Goal: Task Accomplishment & Management: Complete application form

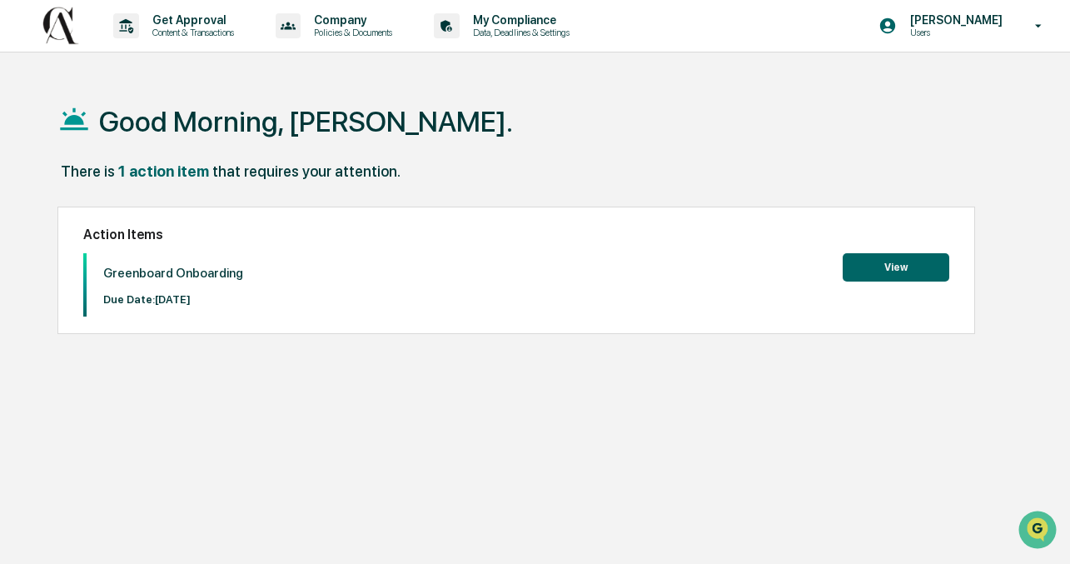
click at [907, 283] on div "Greenboard Onboarding Due Date: [DATE] View" at bounding box center [516, 284] width 867 height 63
click at [904, 263] on button "View" at bounding box center [896, 267] width 107 height 28
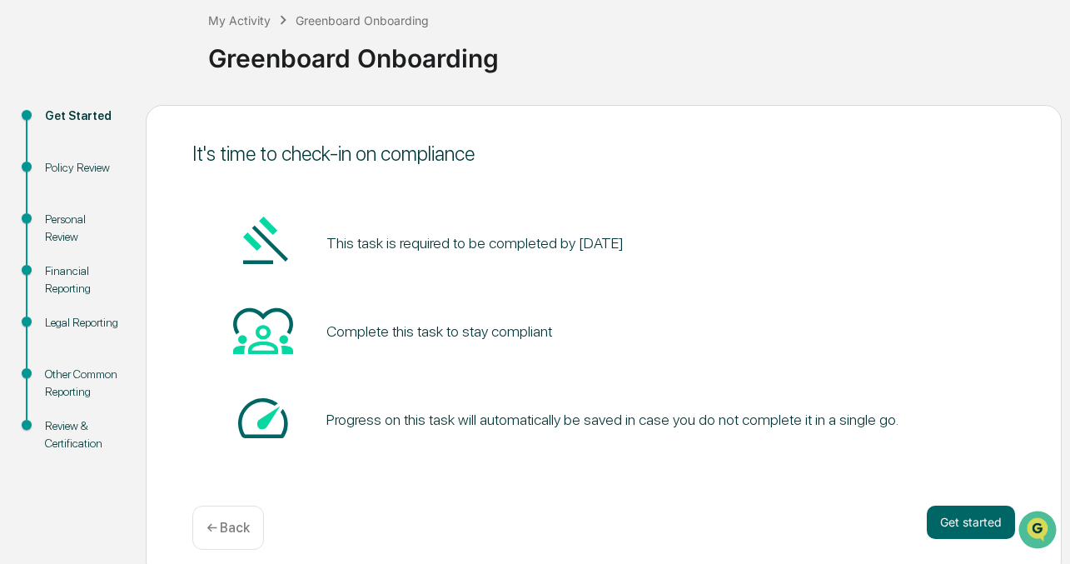
scroll to position [107, 0]
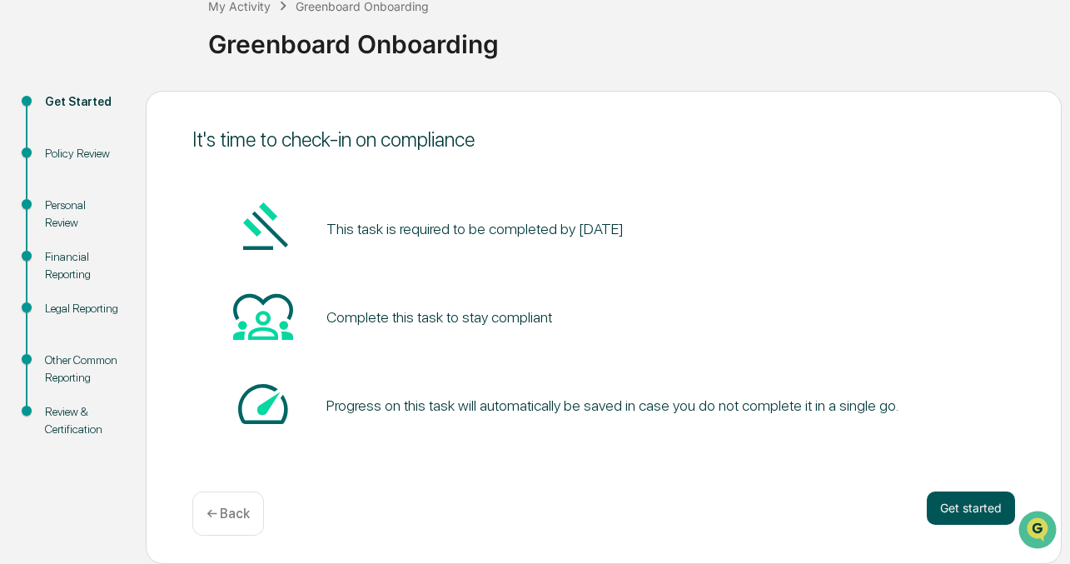
click at [1002, 500] on button "Get started" at bounding box center [971, 507] width 88 height 33
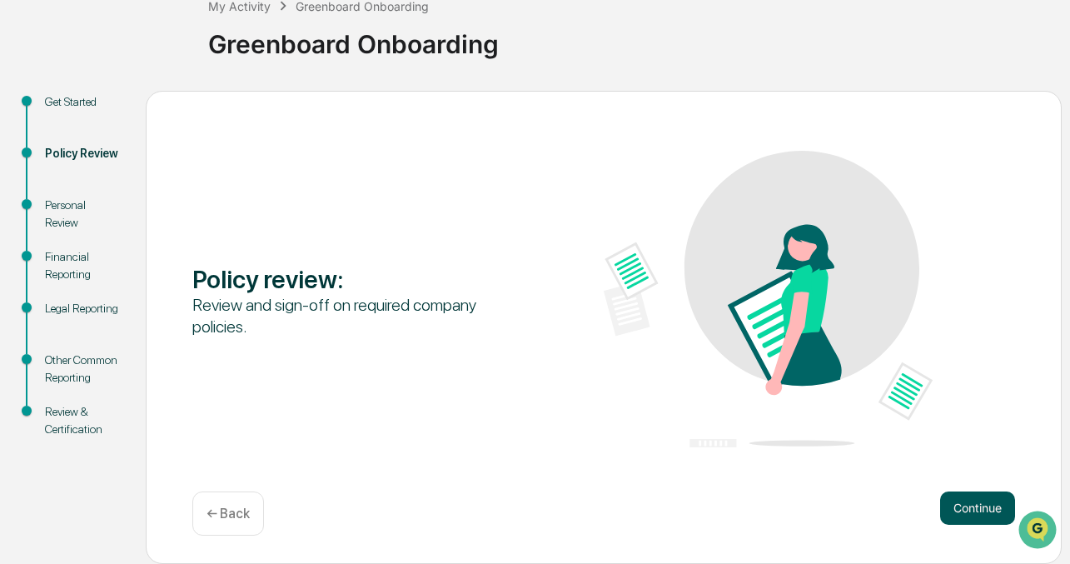
click at [974, 502] on button "Continue" at bounding box center [977, 507] width 75 height 33
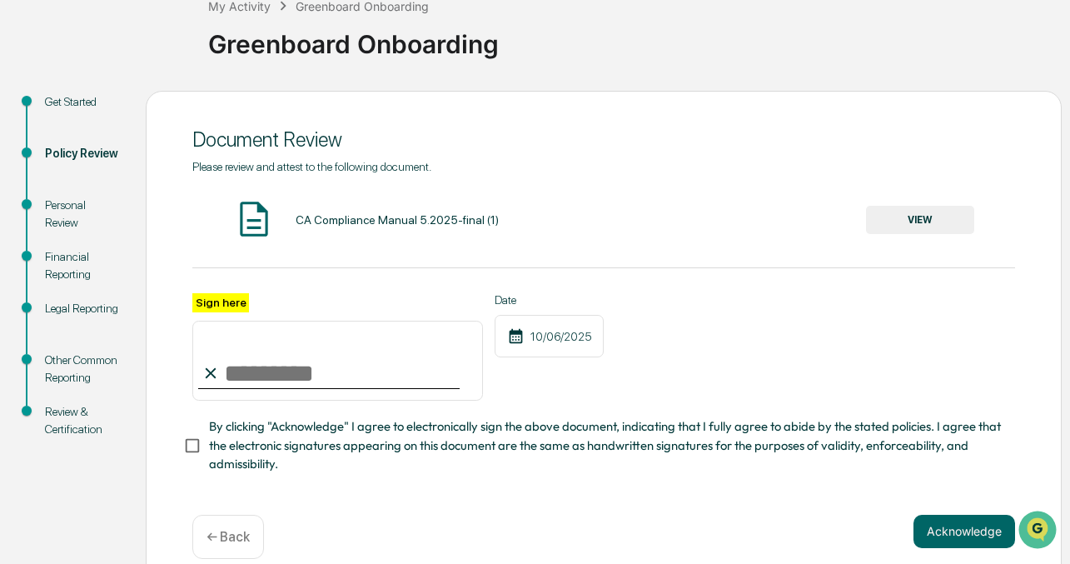
click at [246, 370] on input "Sign here" at bounding box center [337, 361] width 291 height 80
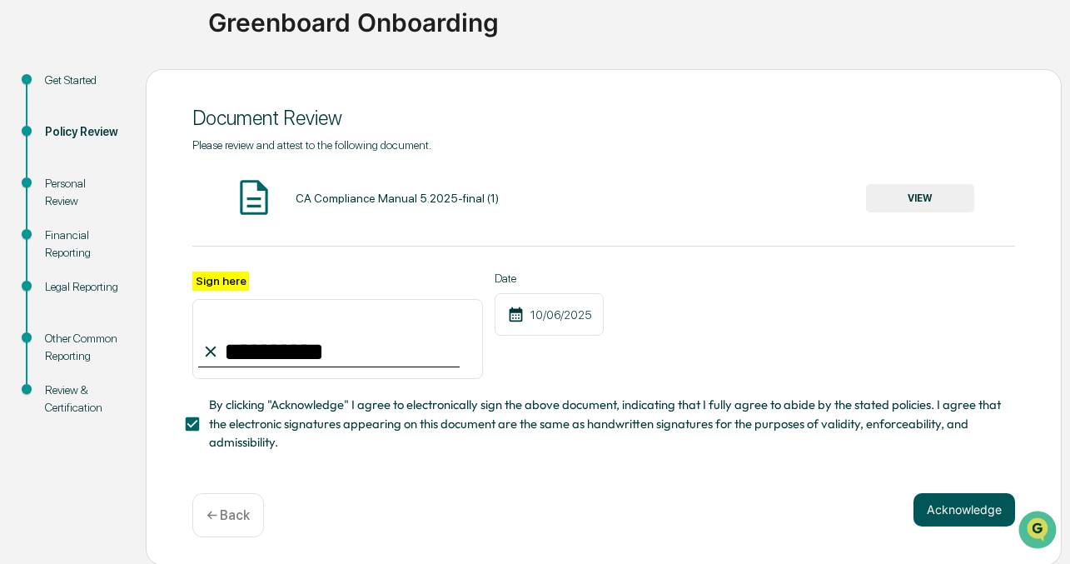
click at [972, 514] on button "Acknowledge" at bounding box center [964, 509] width 102 height 33
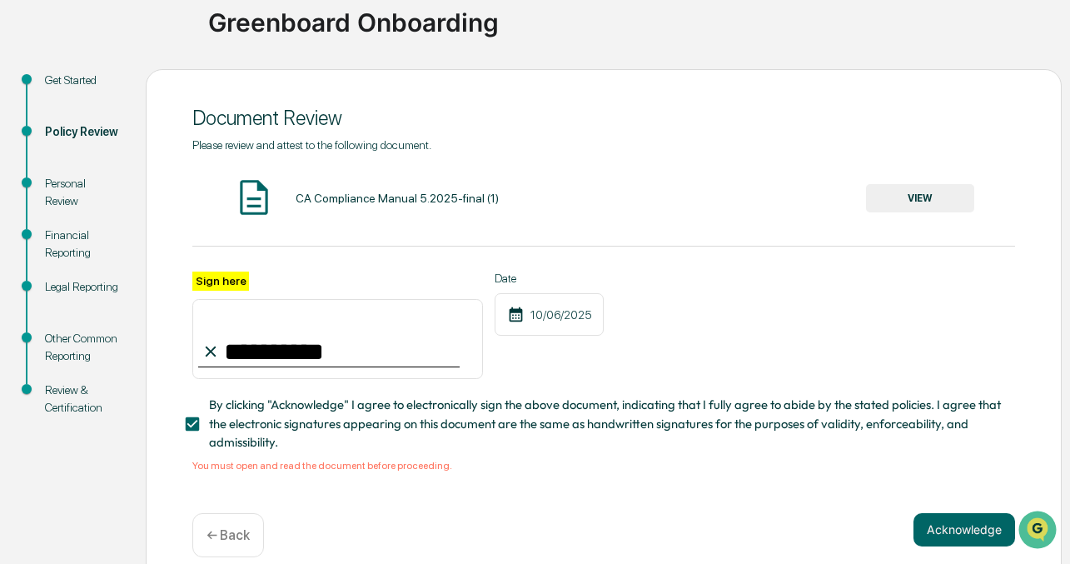
click at [306, 353] on input "**********" at bounding box center [337, 339] width 291 height 80
type input "**********"
click at [909, 197] on button "VIEW" at bounding box center [920, 198] width 108 height 28
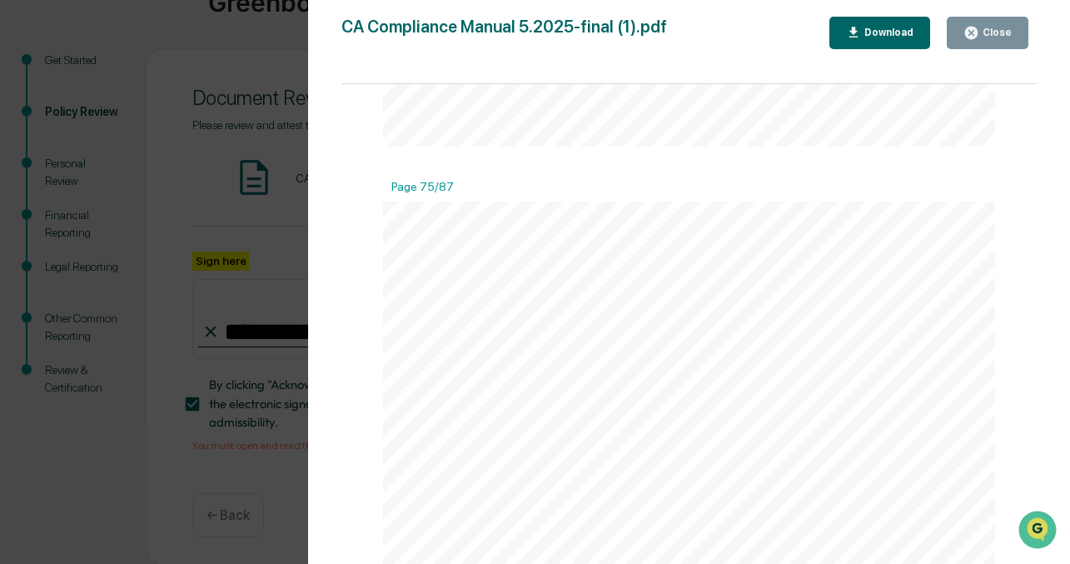
scroll to position [73214, 0]
click at [993, 41] on button "Close" at bounding box center [988, 33] width 82 height 32
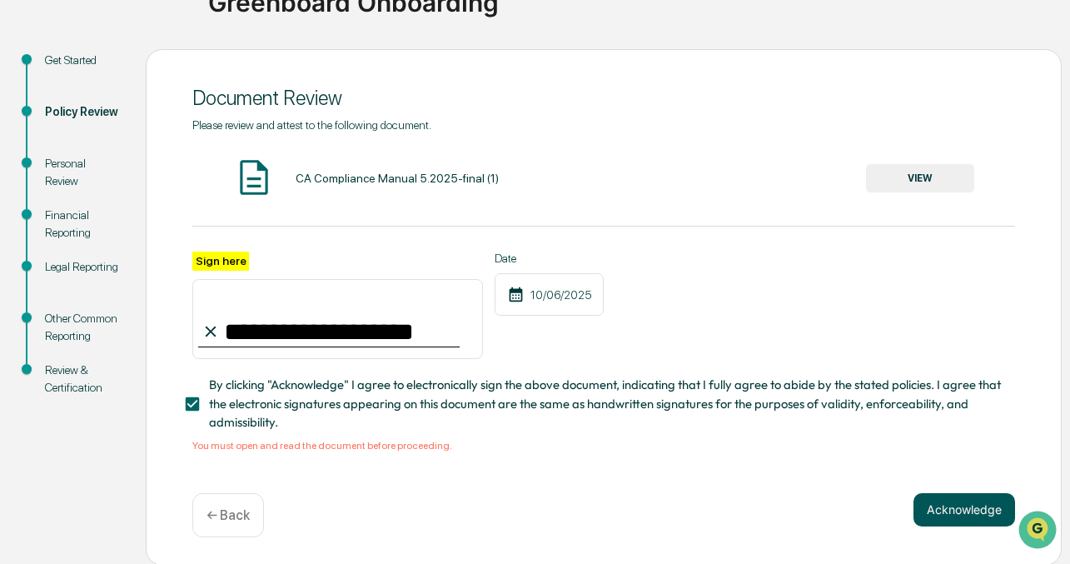
click at [941, 515] on button "Acknowledge" at bounding box center [964, 509] width 102 height 33
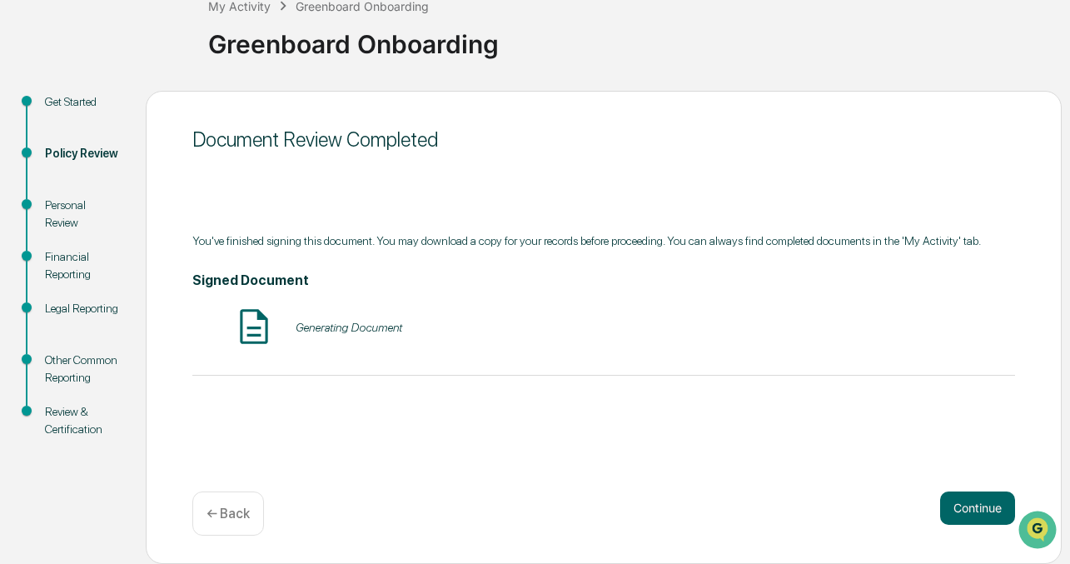
scroll to position [107, 0]
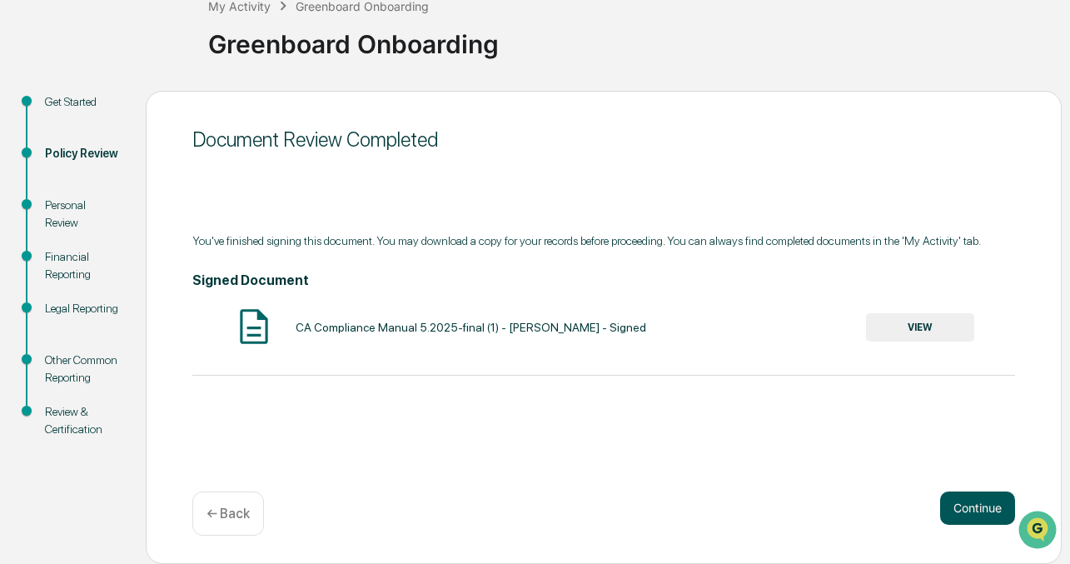
click at [952, 509] on button "Continue" at bounding box center [977, 507] width 75 height 33
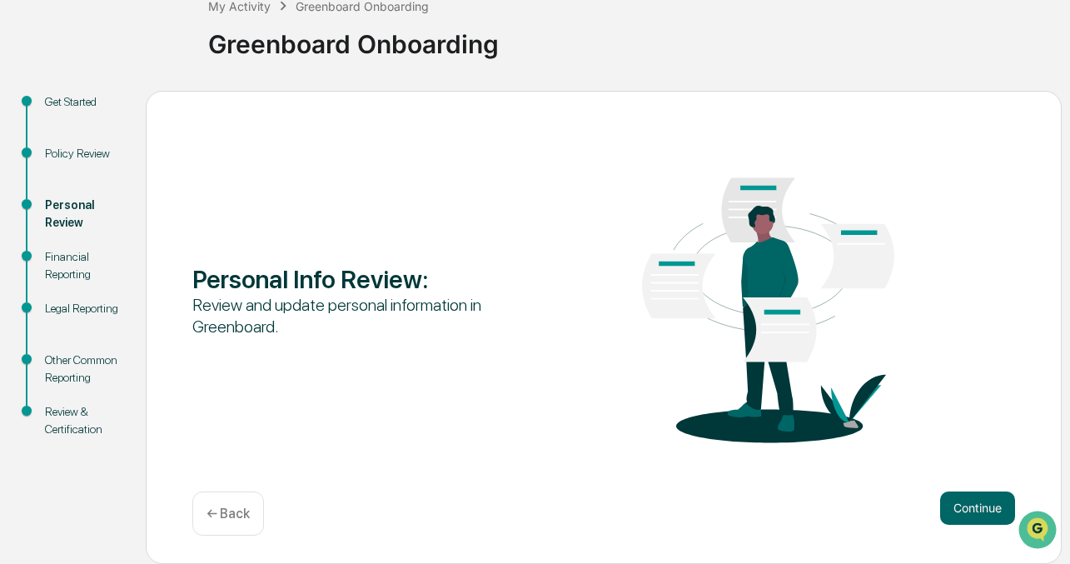
click at [958, 525] on div "Continue ← Back" at bounding box center [603, 513] width 823 height 44
click at [975, 513] on button "Continue" at bounding box center [977, 507] width 75 height 33
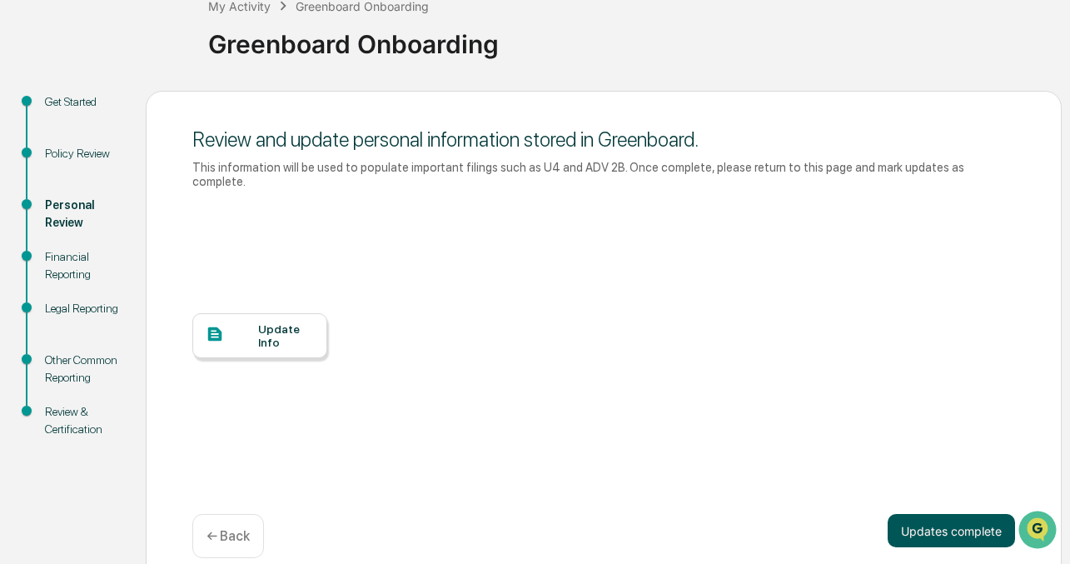
click at [970, 530] on button "Updates complete" at bounding box center [951, 530] width 127 height 33
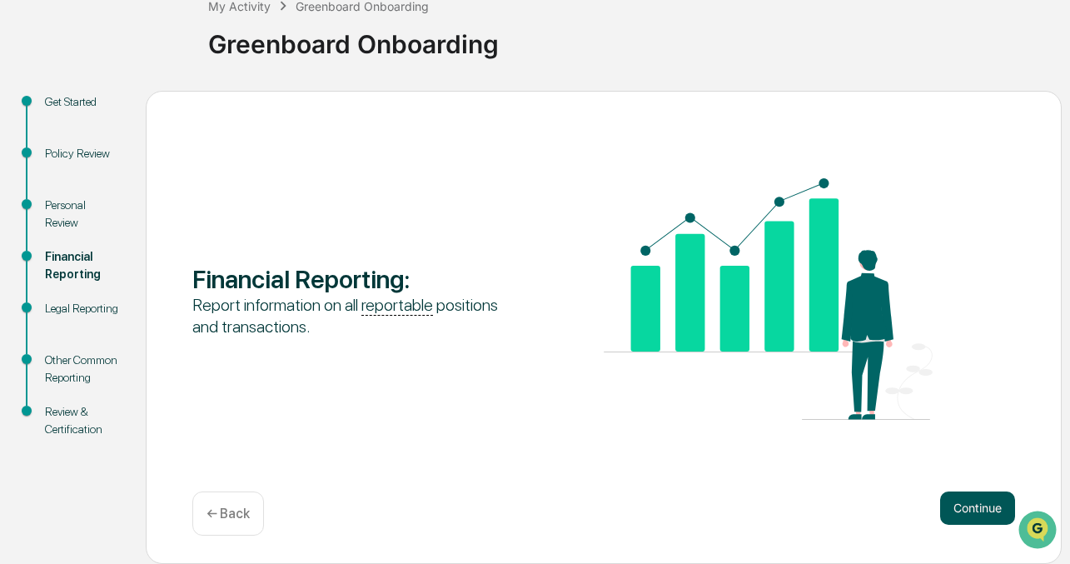
click at [963, 510] on button "Continue" at bounding box center [977, 507] width 75 height 33
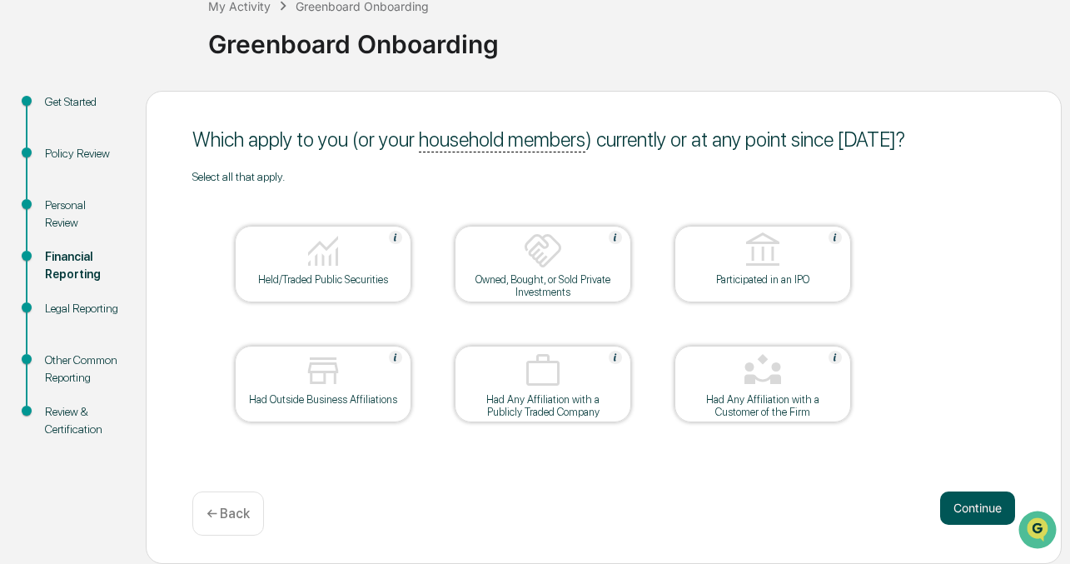
click at [992, 513] on button "Continue" at bounding box center [977, 507] width 75 height 33
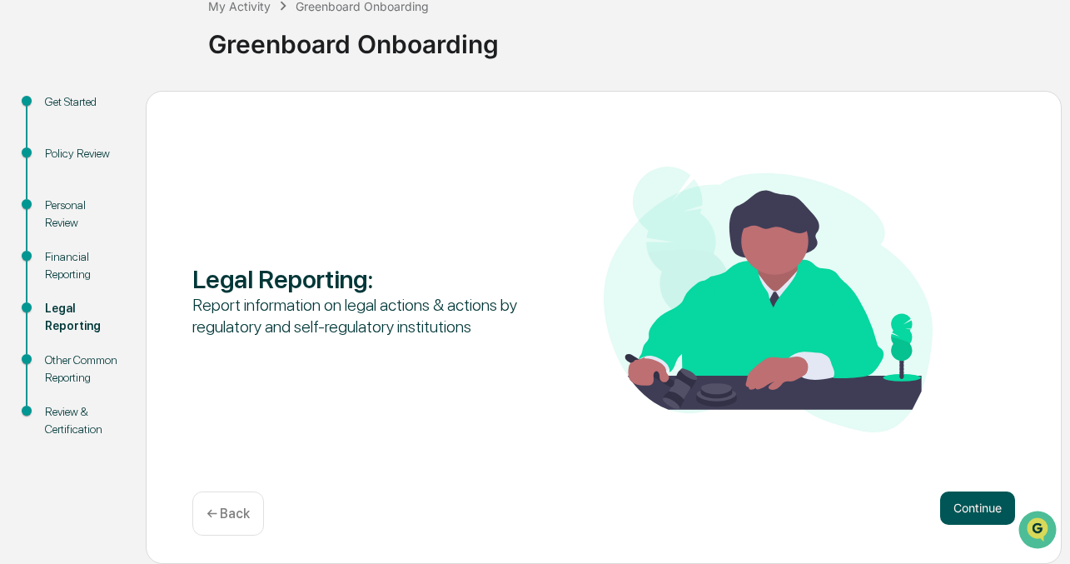
click at [969, 502] on button "Continue" at bounding box center [977, 507] width 75 height 33
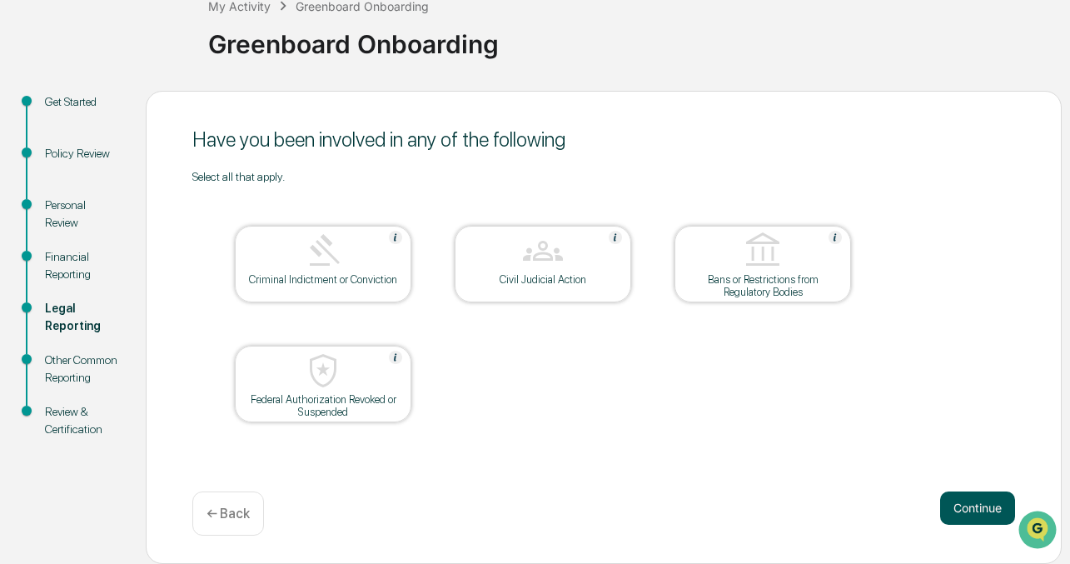
click at [953, 498] on button "Continue" at bounding box center [977, 507] width 75 height 33
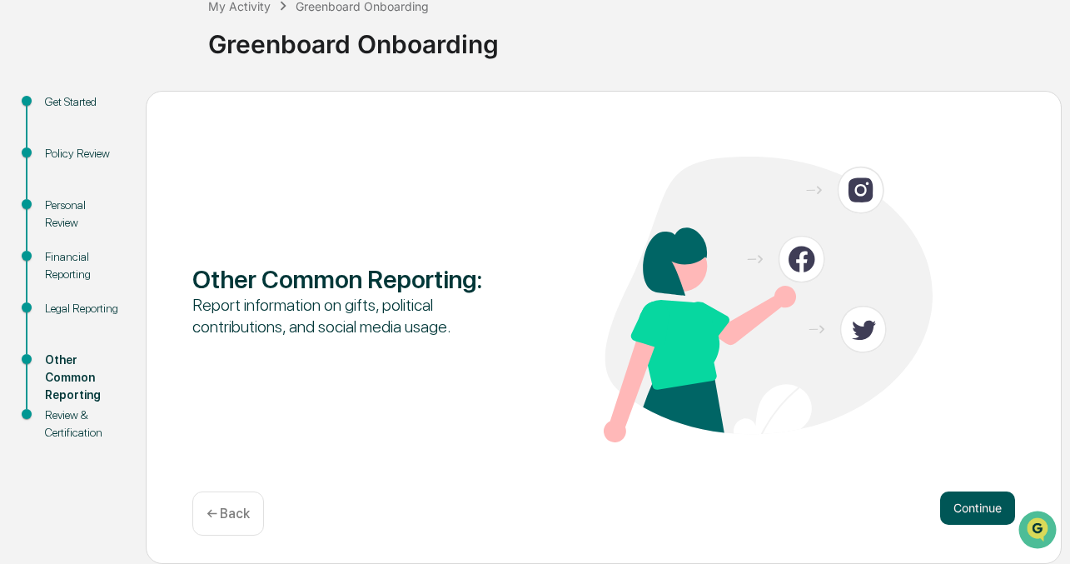
click at [978, 496] on button "Continue" at bounding box center [977, 507] width 75 height 33
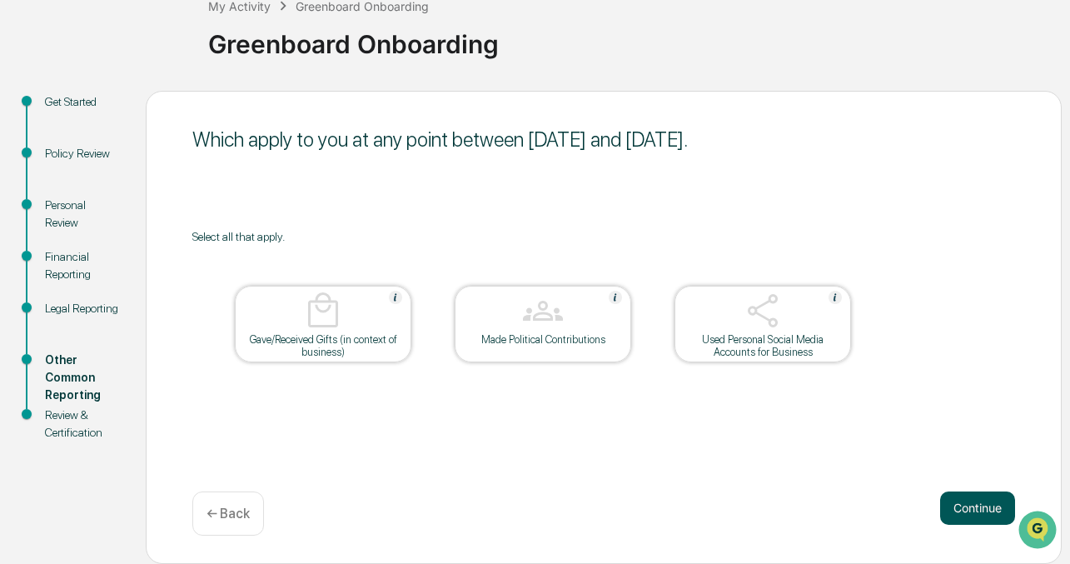
click at [976, 505] on button "Continue" at bounding box center [977, 507] width 75 height 33
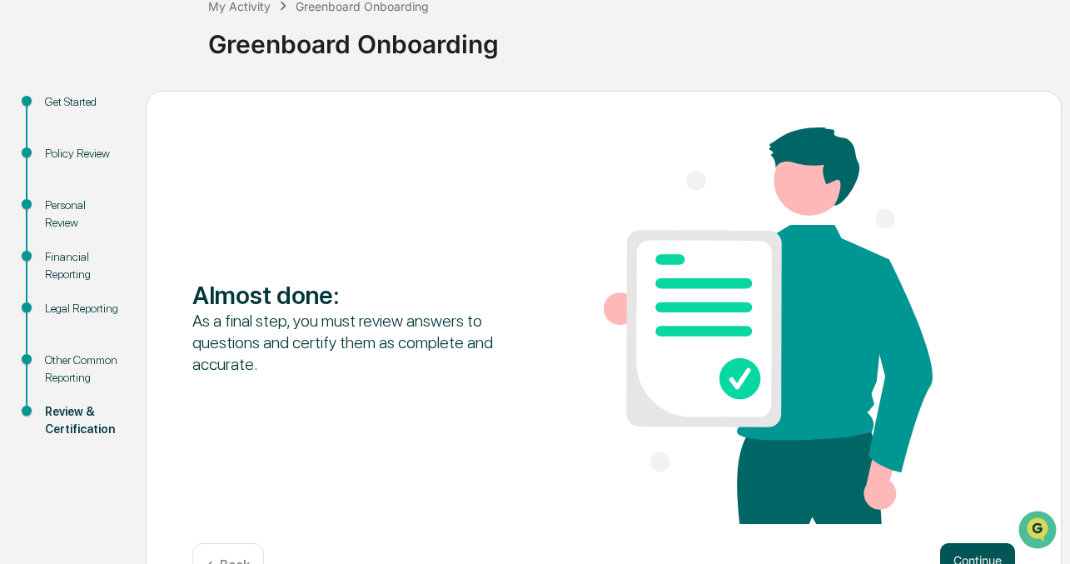
click at [976, 550] on button "Continue" at bounding box center [977, 559] width 75 height 33
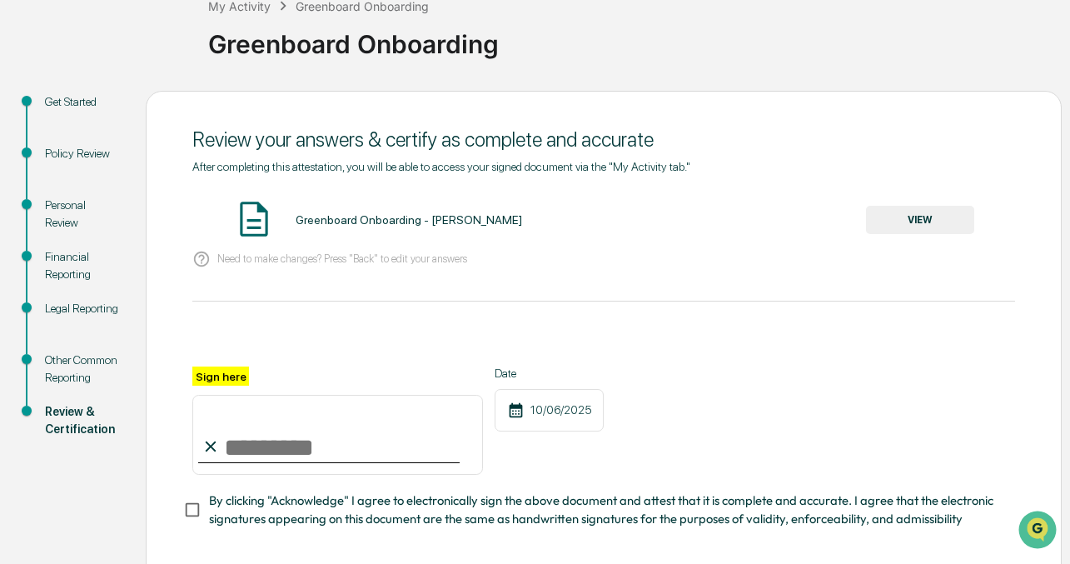
click at [427, 425] on input "Sign here" at bounding box center [337, 435] width 291 height 80
type input "**********"
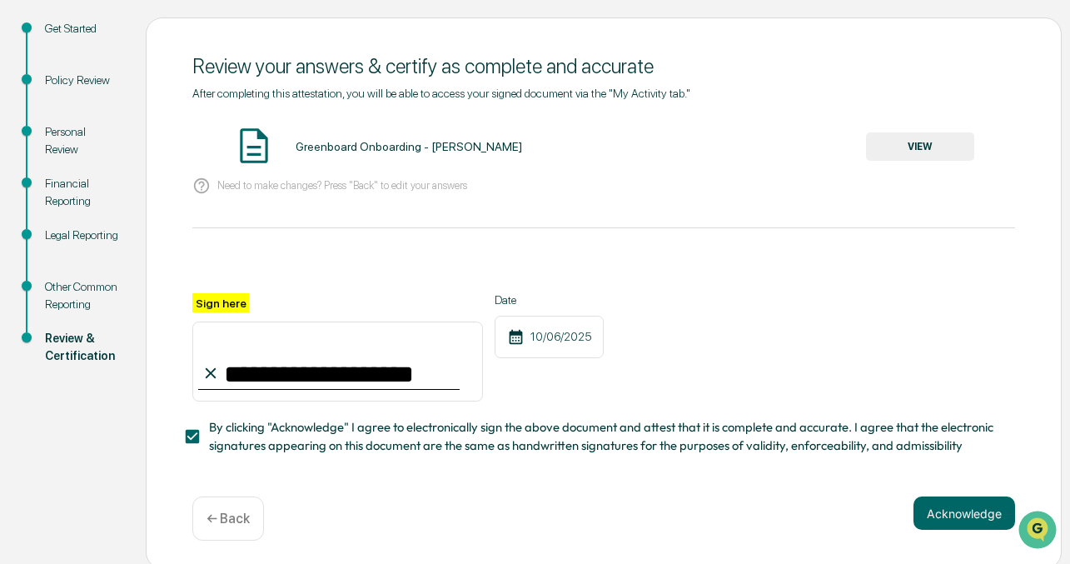
scroll to position [185, 0]
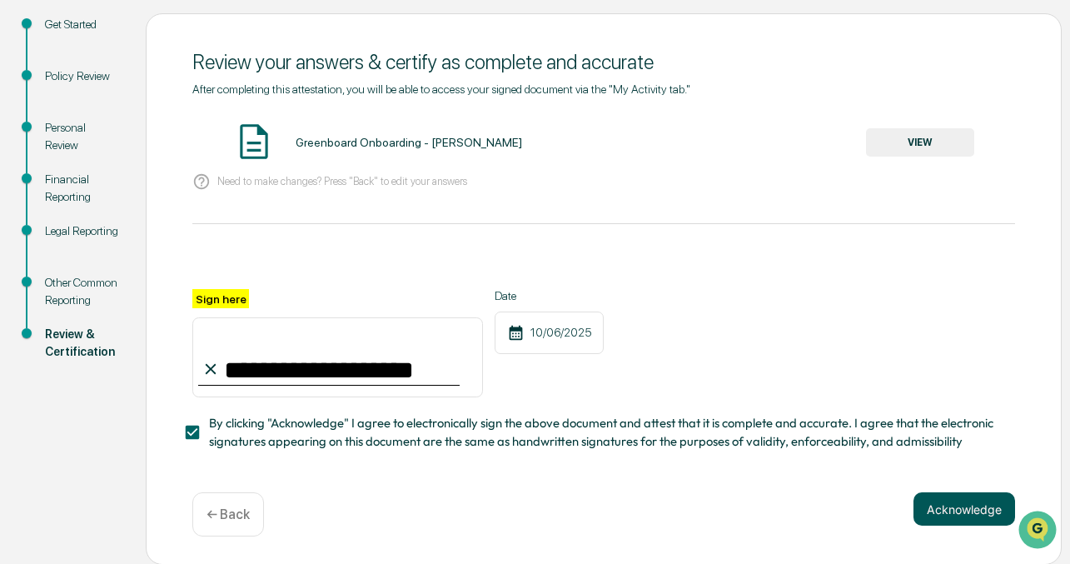
click at [947, 503] on button "Acknowledge" at bounding box center [964, 508] width 102 height 33
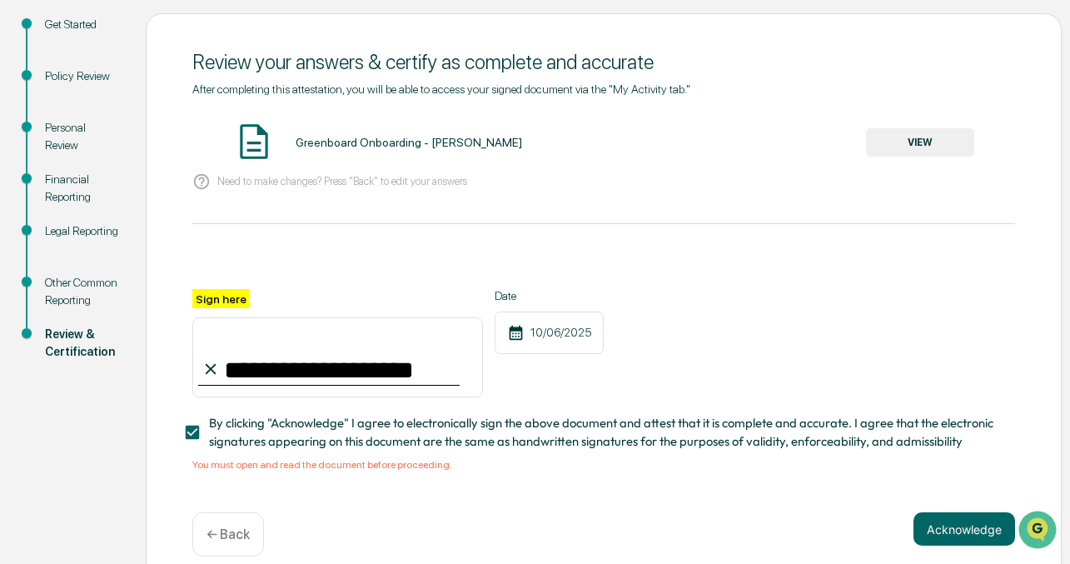
click at [938, 162] on div "Greenboard Onboarding - [PERSON_NAME] VIEW" at bounding box center [603, 143] width 823 height 44
click at [938, 143] on button "VIEW" at bounding box center [920, 142] width 108 height 28
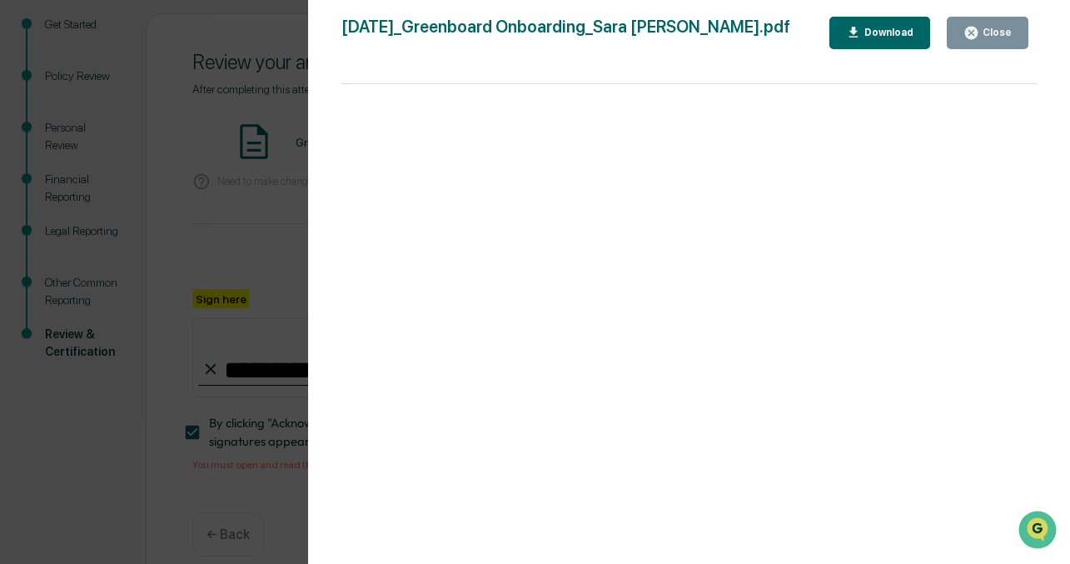
scroll to position [205, 0]
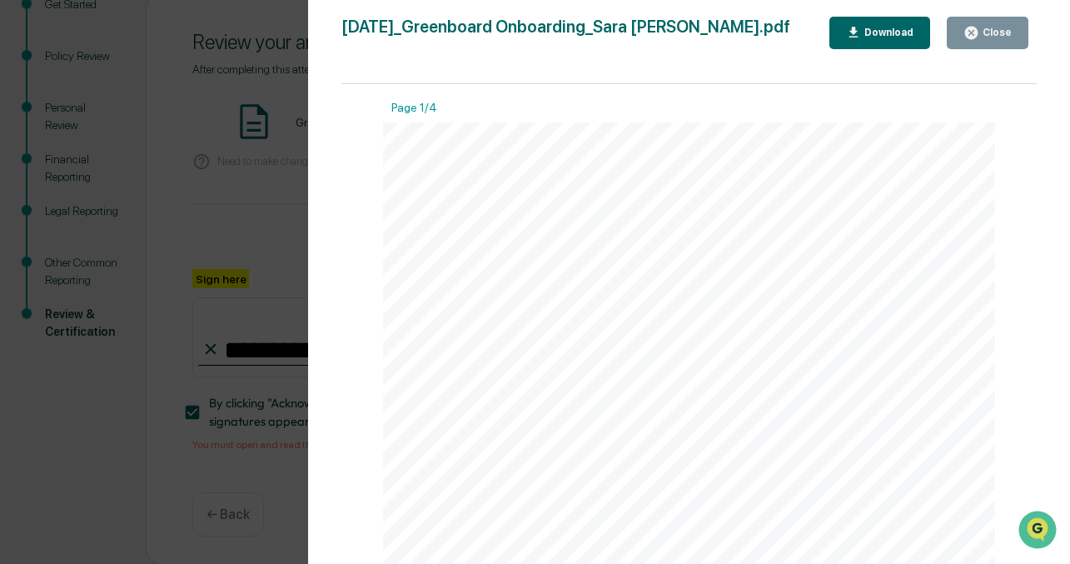
click at [986, 26] on div "Close" at bounding box center [987, 33] width 48 height 16
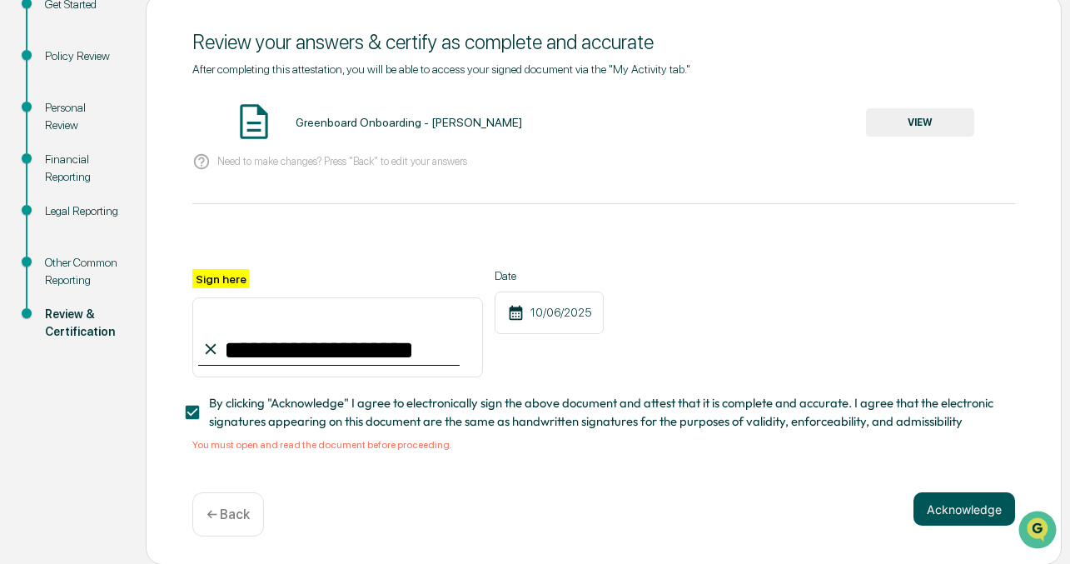
click at [938, 513] on button "Acknowledge" at bounding box center [964, 508] width 102 height 33
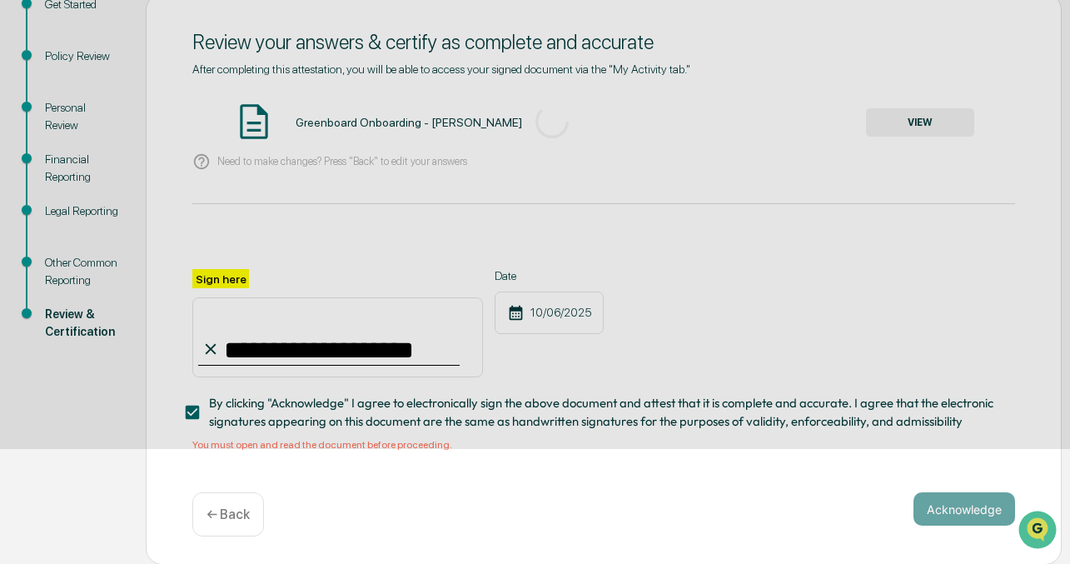
scroll to position [107, 0]
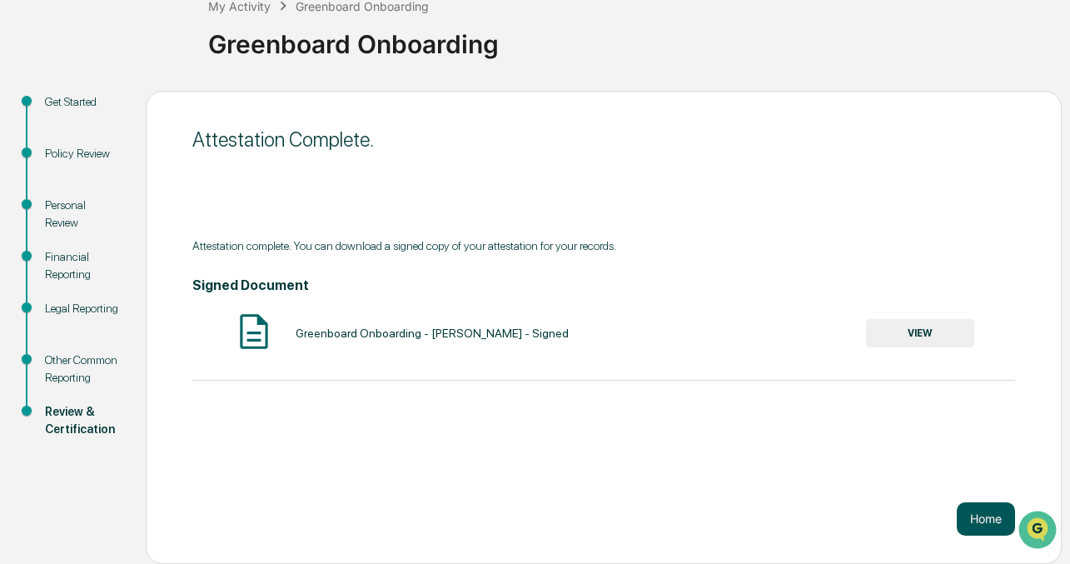
click at [965, 512] on button "Home" at bounding box center [986, 518] width 58 height 33
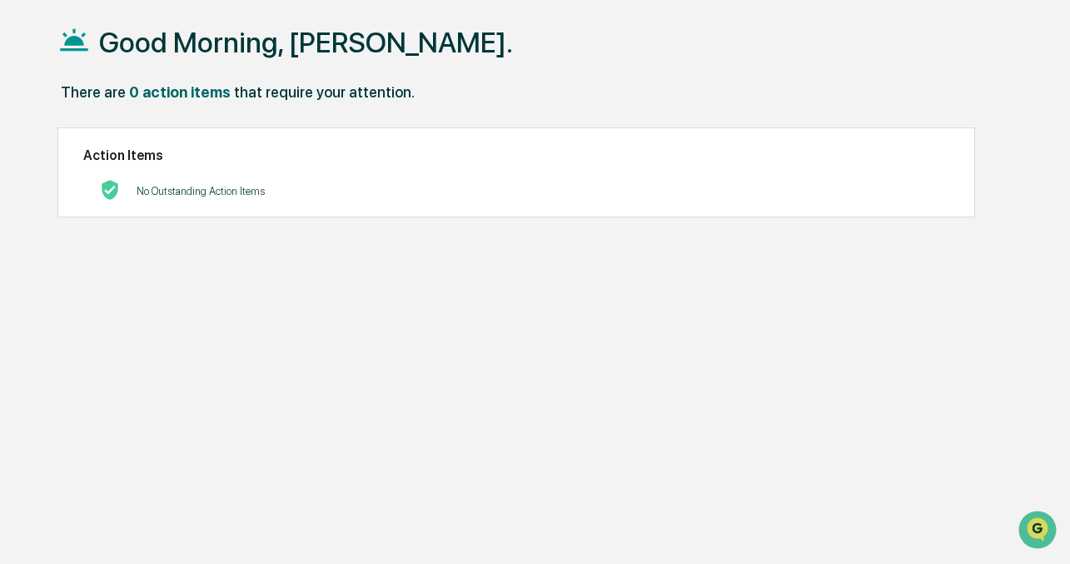
click at [94, 44] on div at bounding box center [78, 41] width 42 height 37
click at [52, 33] on div "Good Morning, [PERSON_NAME]. There are 0 action items that require your attenti…" at bounding box center [538, 282] width 1013 height 564
